Goal: Task Accomplishment & Management: Manage account settings

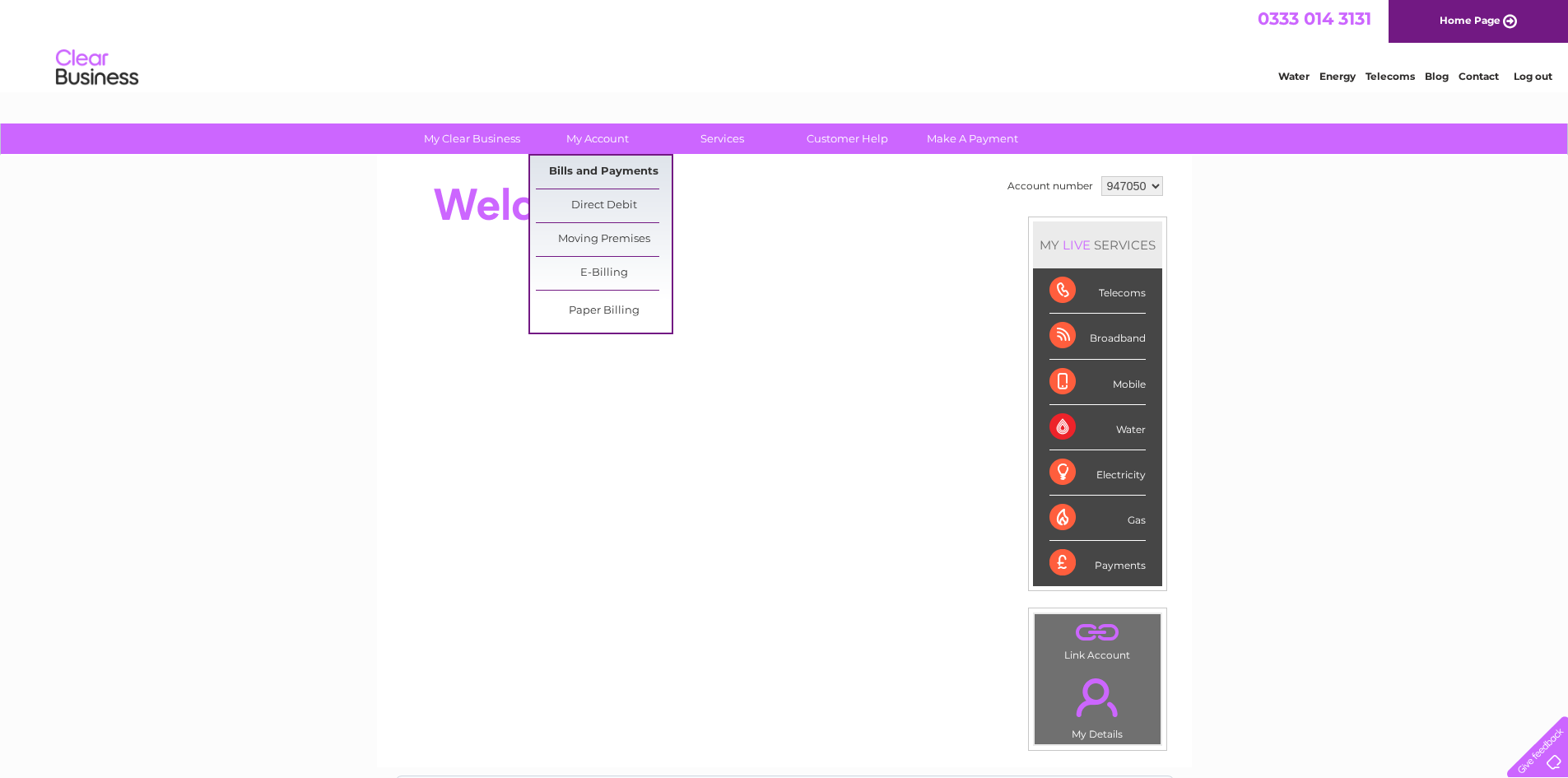
click at [585, 167] on link "Bills and Payments" at bounding box center [604, 172] width 136 height 33
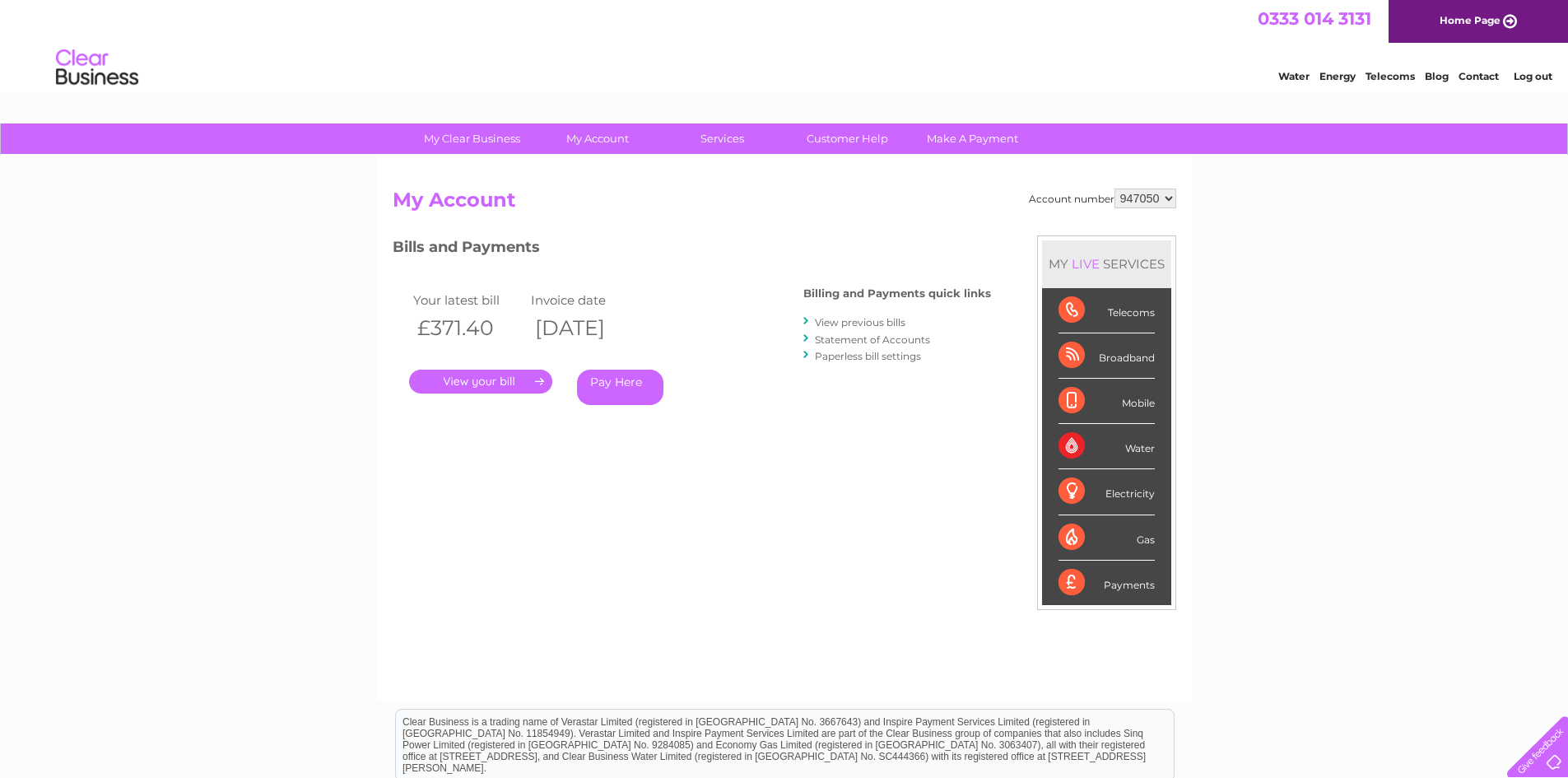
click at [493, 380] on link "." at bounding box center [480, 382] width 143 height 24
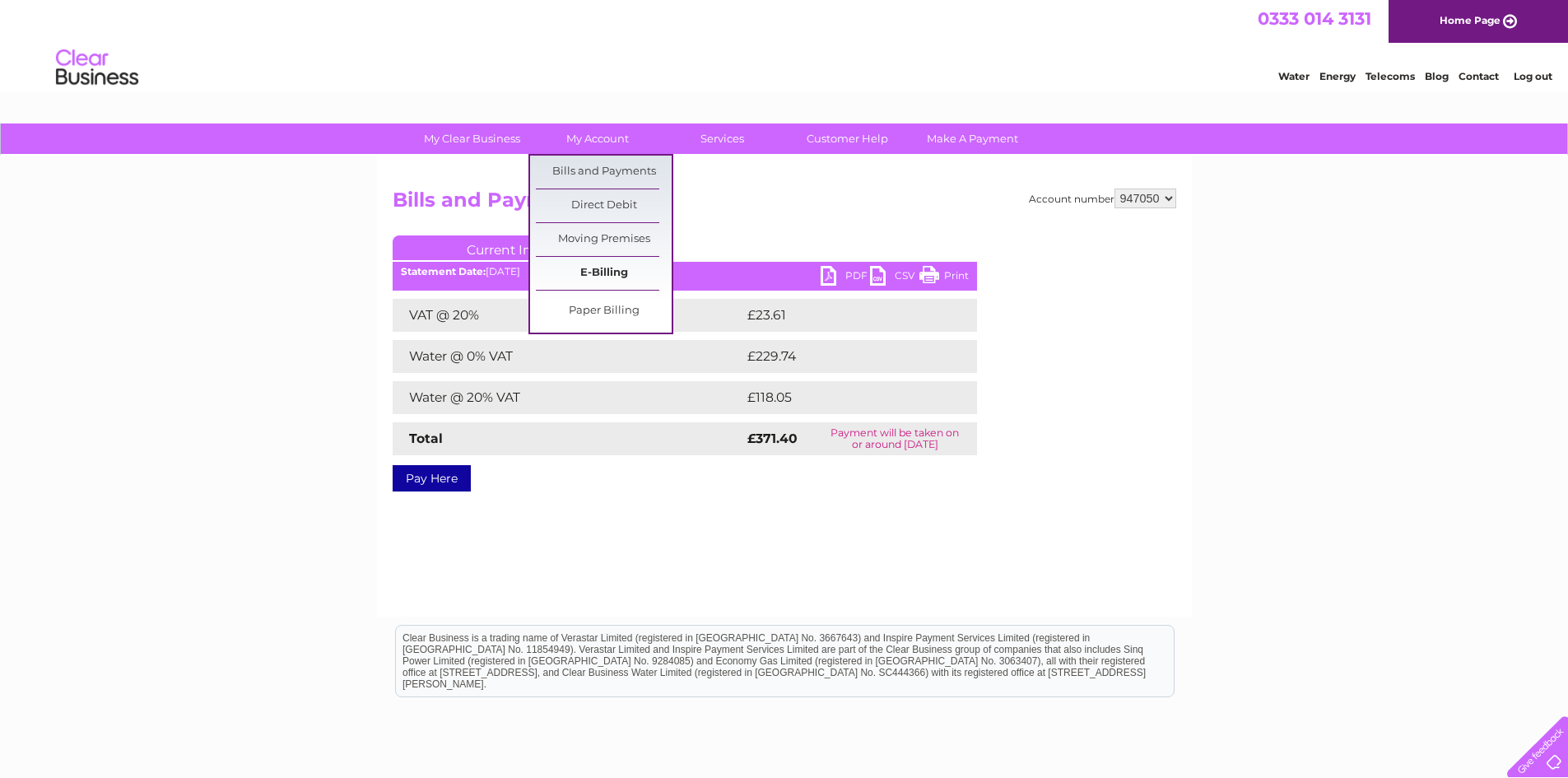
click at [607, 267] on link "E-Billing" at bounding box center [604, 273] width 136 height 33
click at [602, 163] on link "Bills and Payments" at bounding box center [604, 172] width 136 height 33
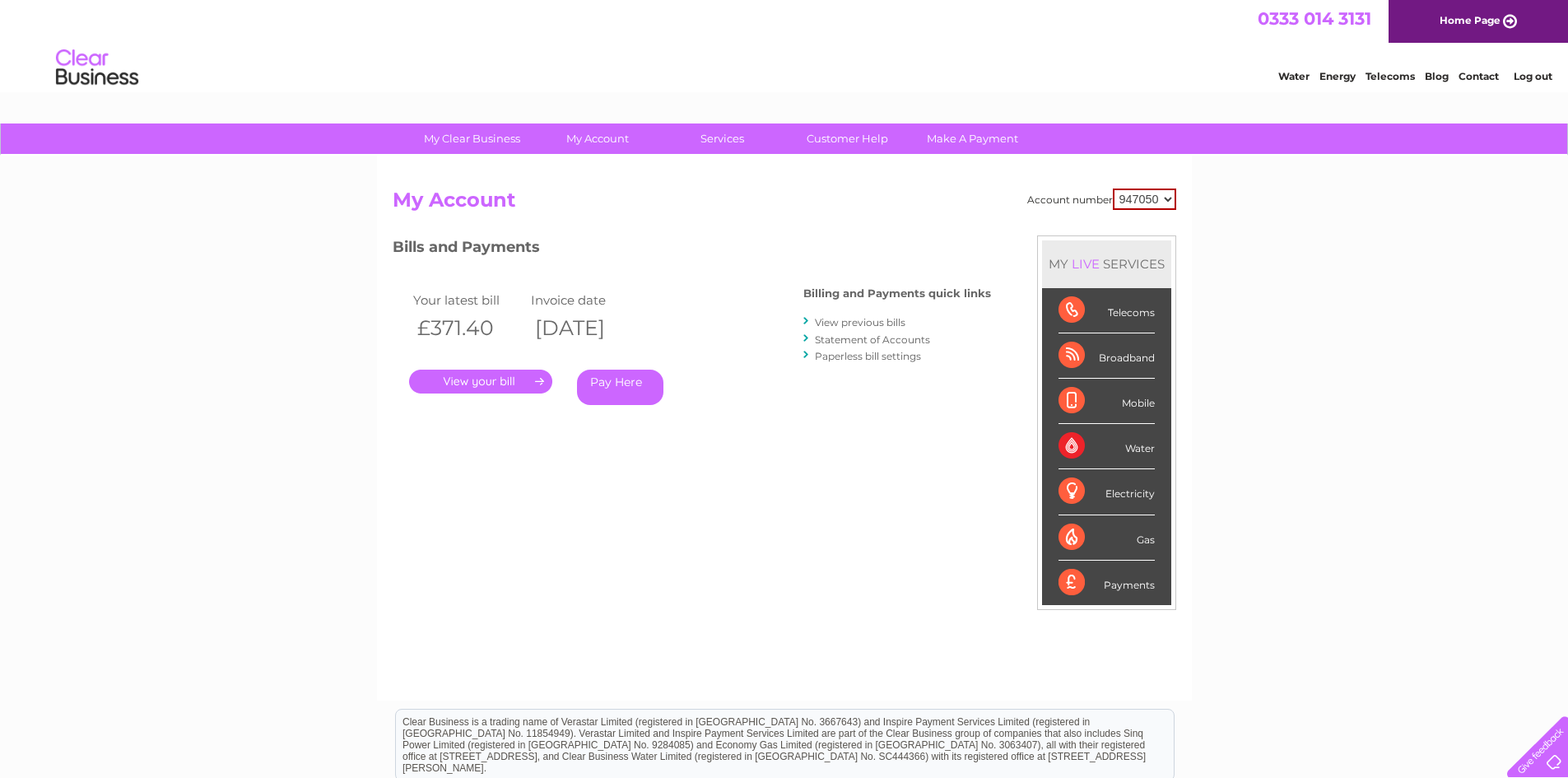
click at [867, 323] on link "View previous bills" at bounding box center [860, 322] width 90 height 12
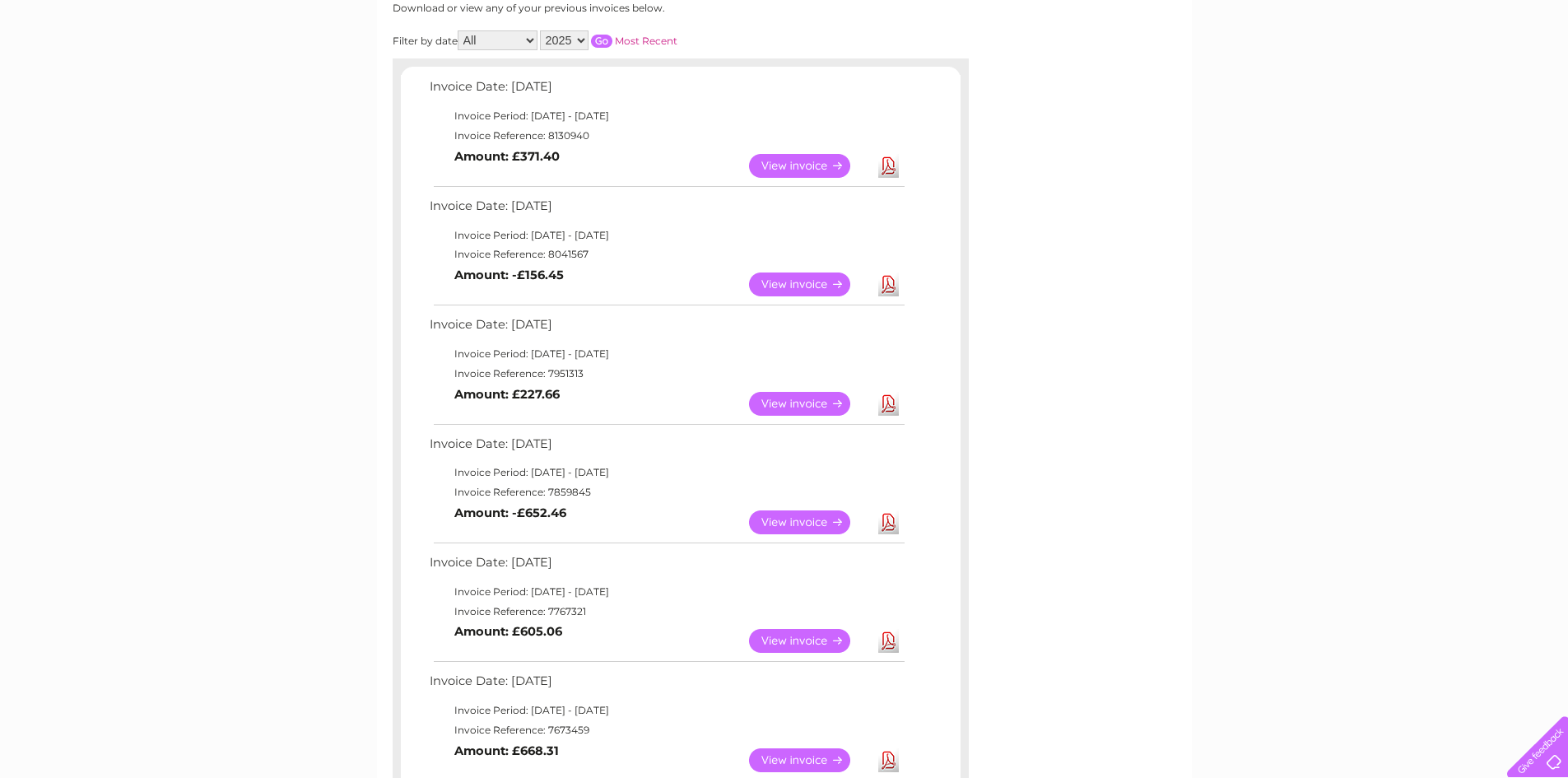
scroll to position [247, 0]
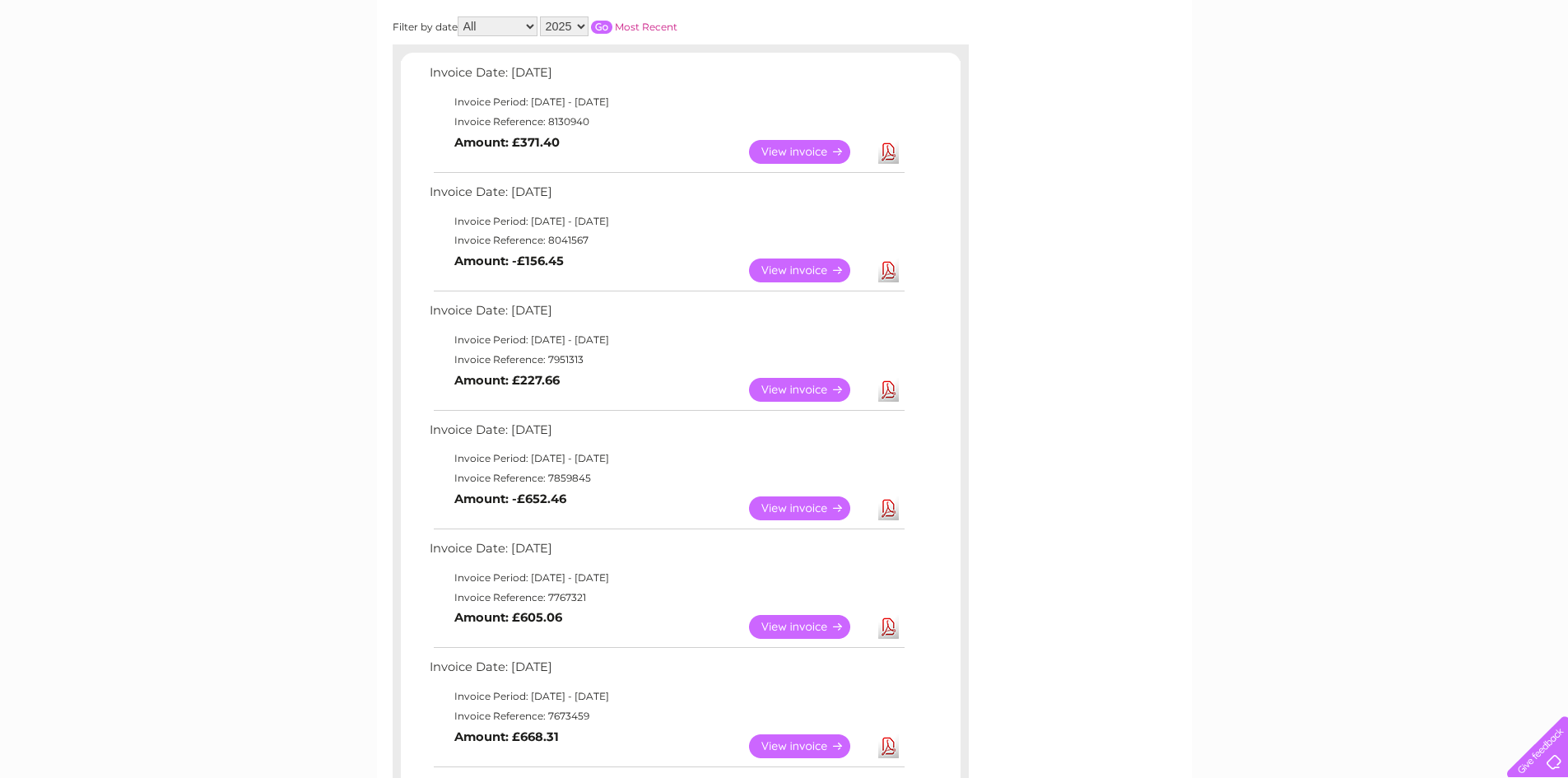
click at [804, 271] on link "View" at bounding box center [810, 271] width 121 height 24
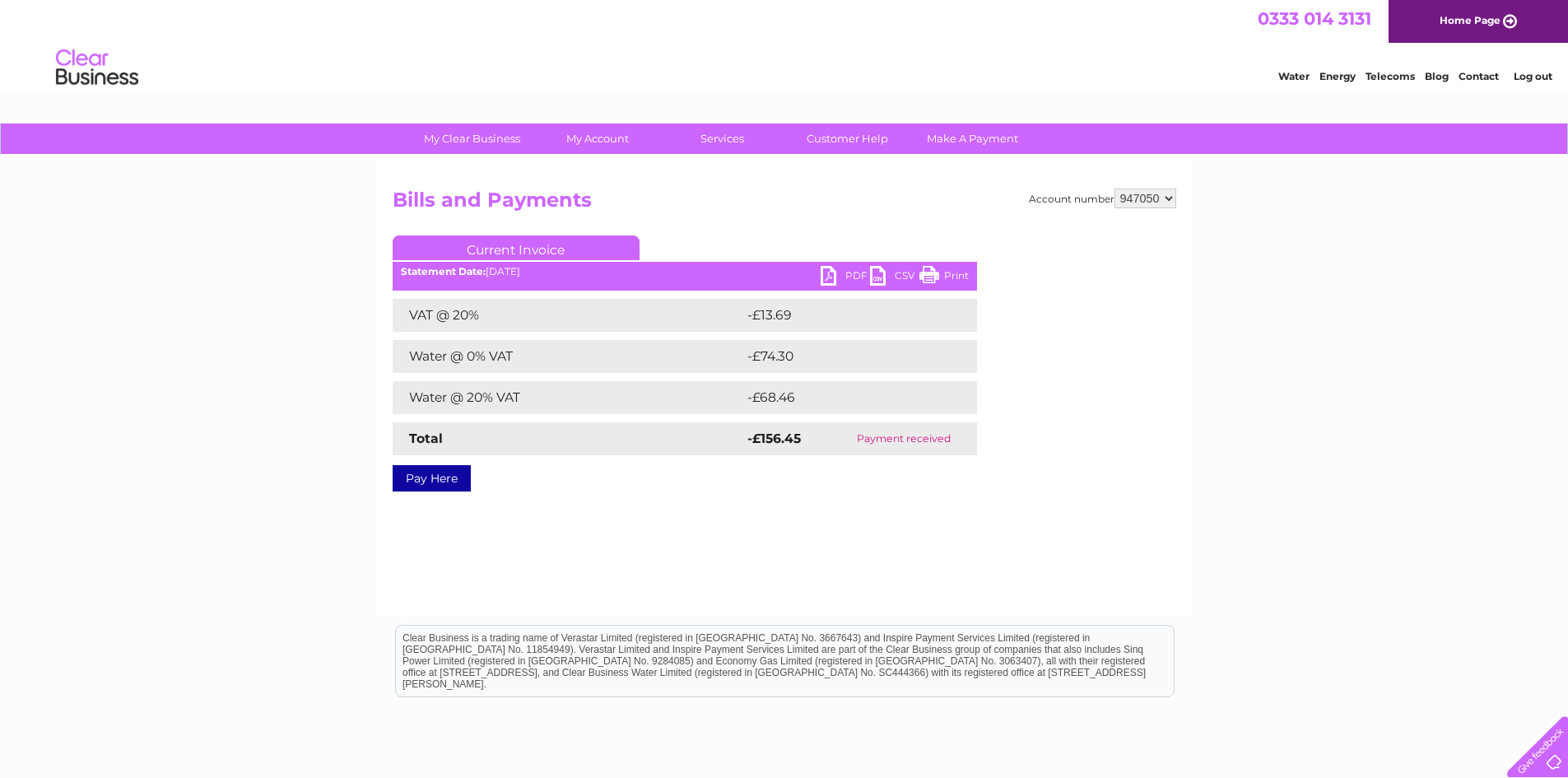
click at [856, 278] on link "PDF" at bounding box center [845, 278] width 49 height 24
drag, startPoint x: 1324, startPoint y: 270, endPoint x: 1335, endPoint y: 247, distance: 25.5
click at [1330, 258] on div "My Clear Business Login Details My Details My Preferences Link Account My Accou…" at bounding box center [784, 510] width 1568 height 775
